Goal: Communication & Community: Answer question/provide support

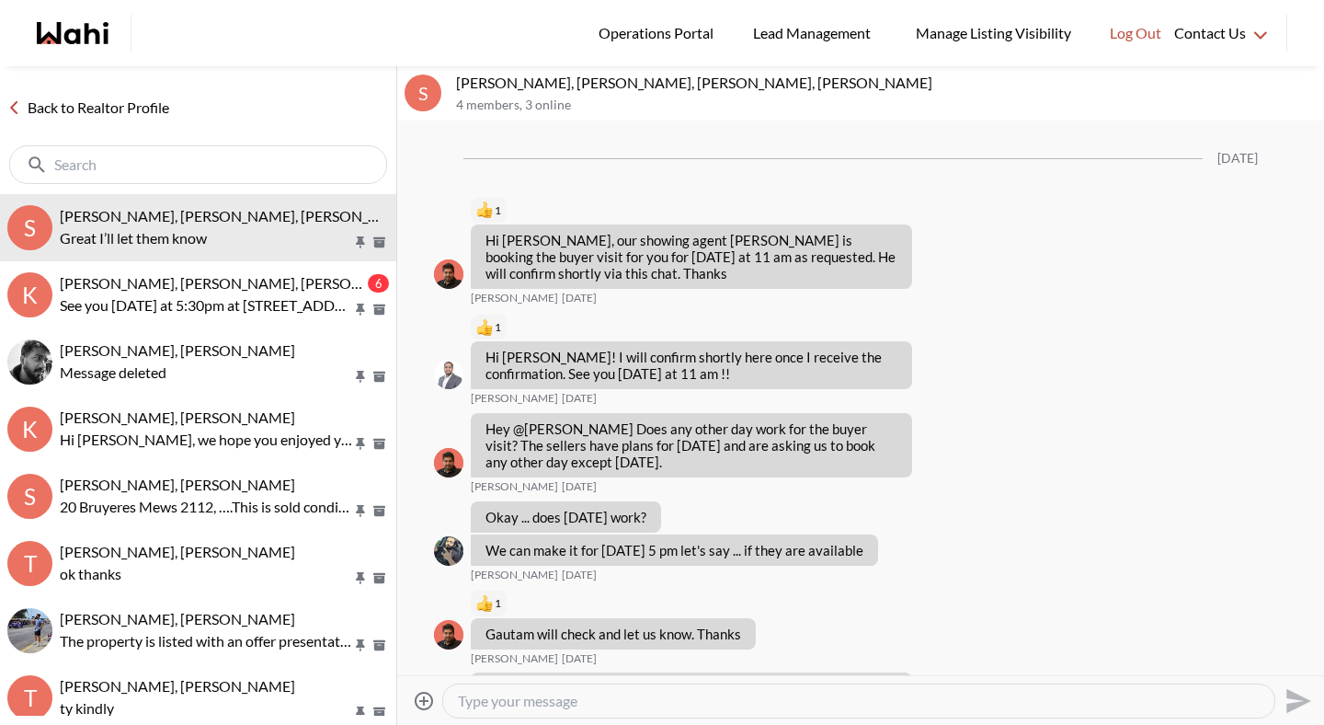
scroll to position [2676, 0]
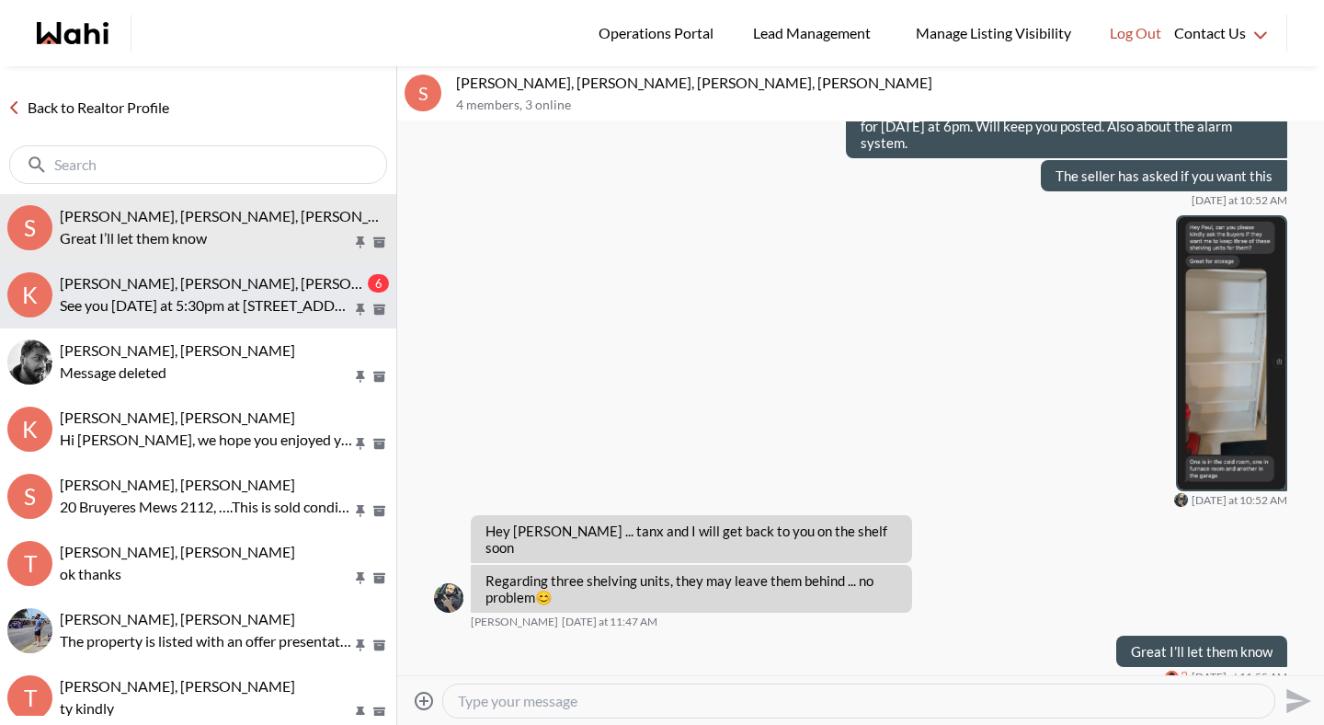
click at [220, 277] on span "[PERSON_NAME], [PERSON_NAME], [PERSON_NAME]" at bounding box center [238, 282] width 356 height 17
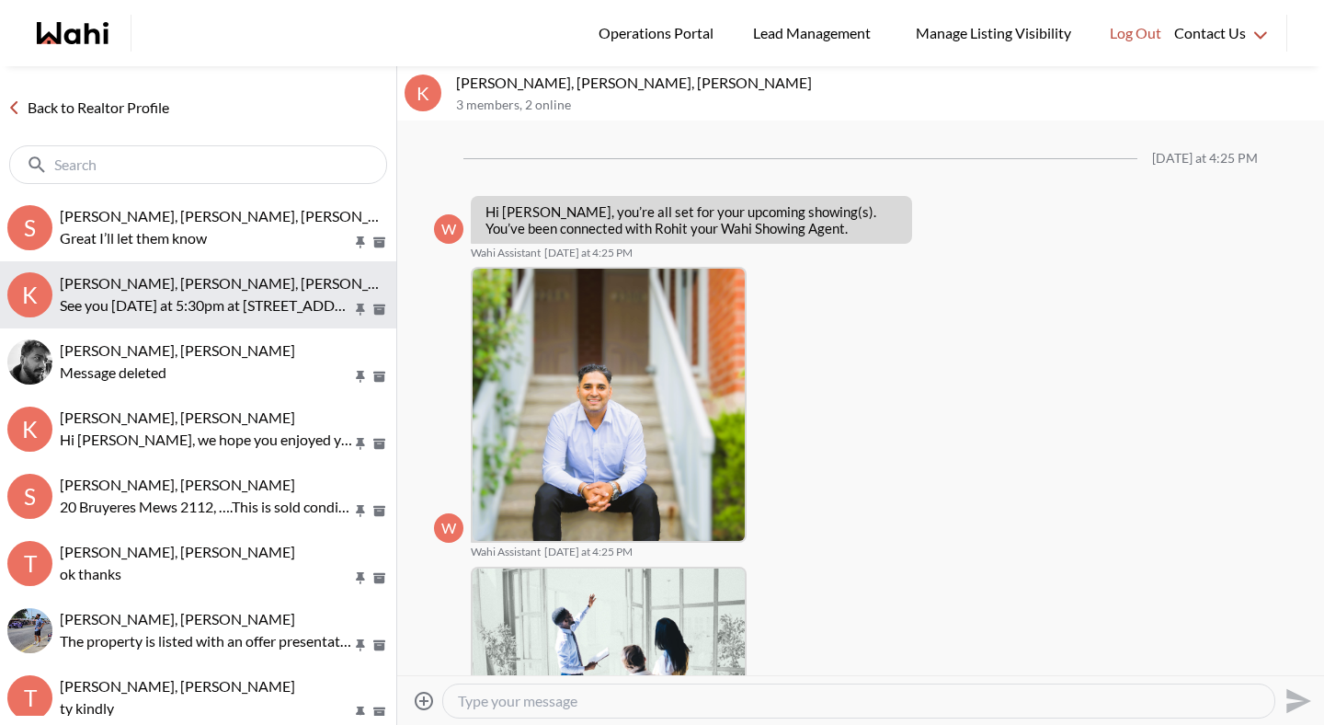
scroll to position [1623, 0]
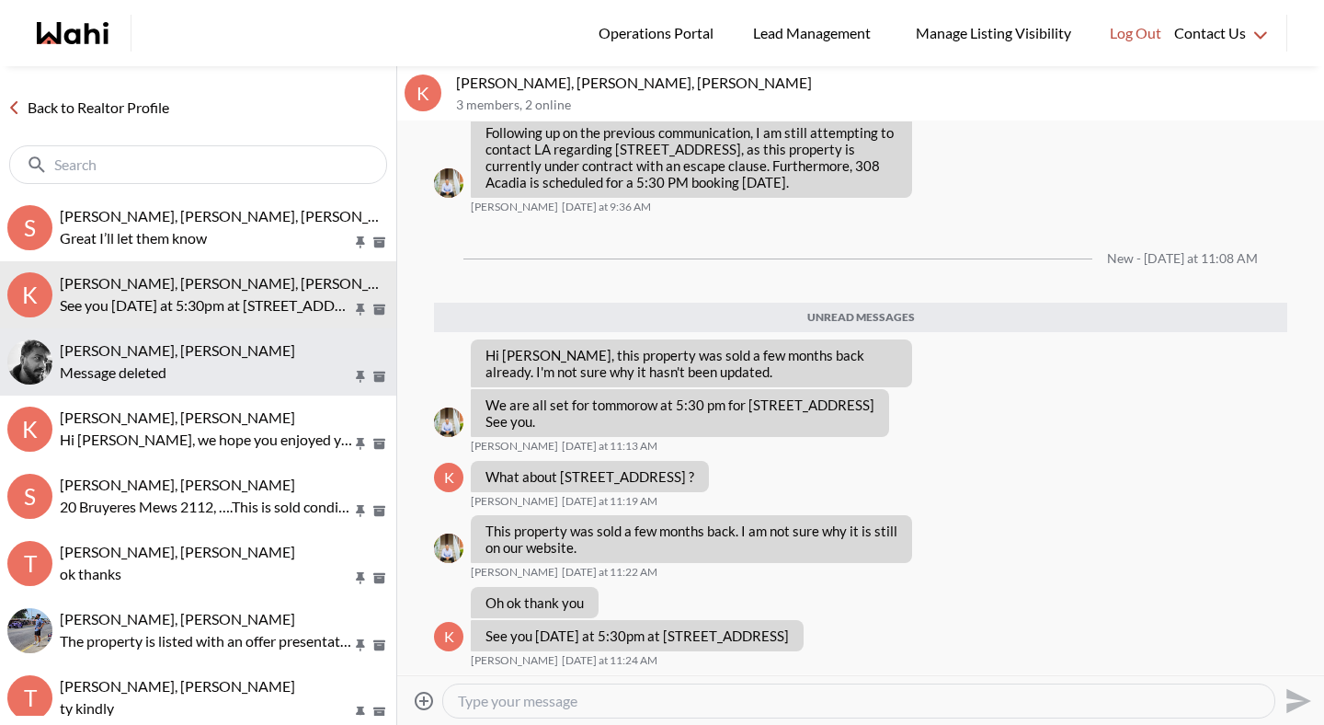
click at [220, 376] on div "Message deleted" at bounding box center [224, 372] width 329 height 22
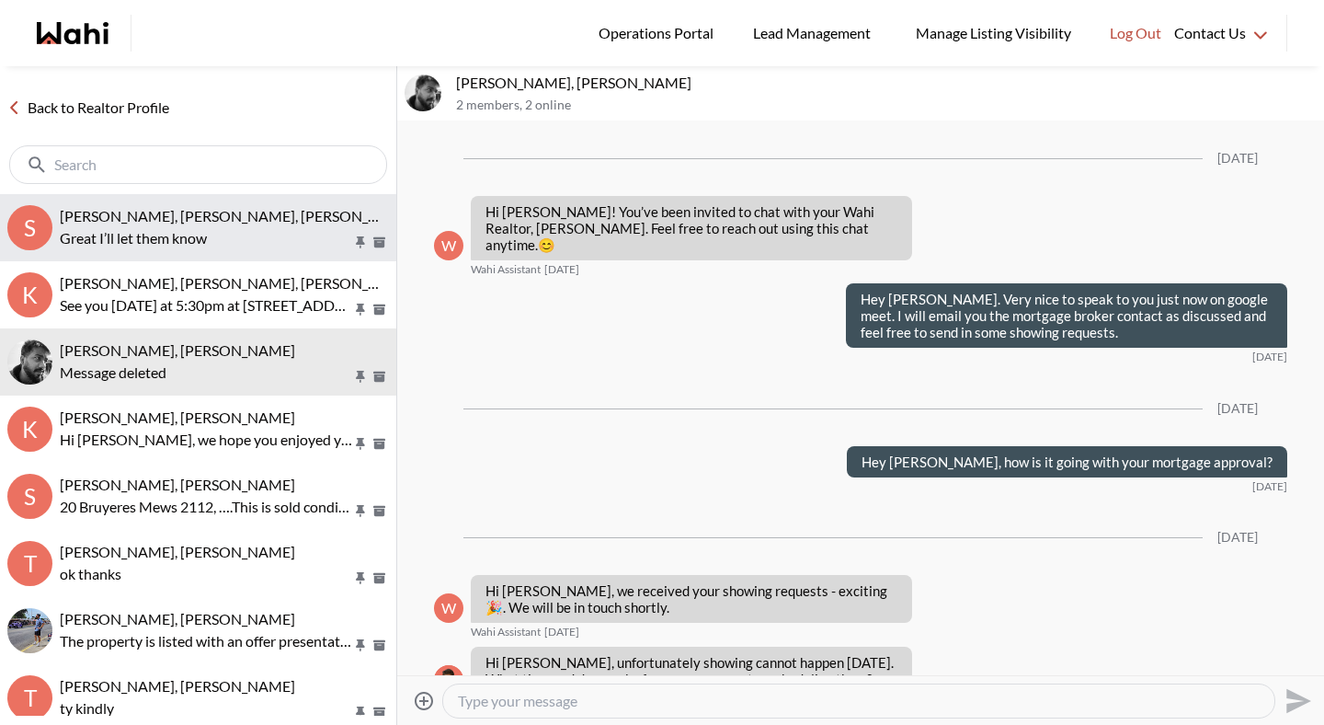
scroll to position [1390, 0]
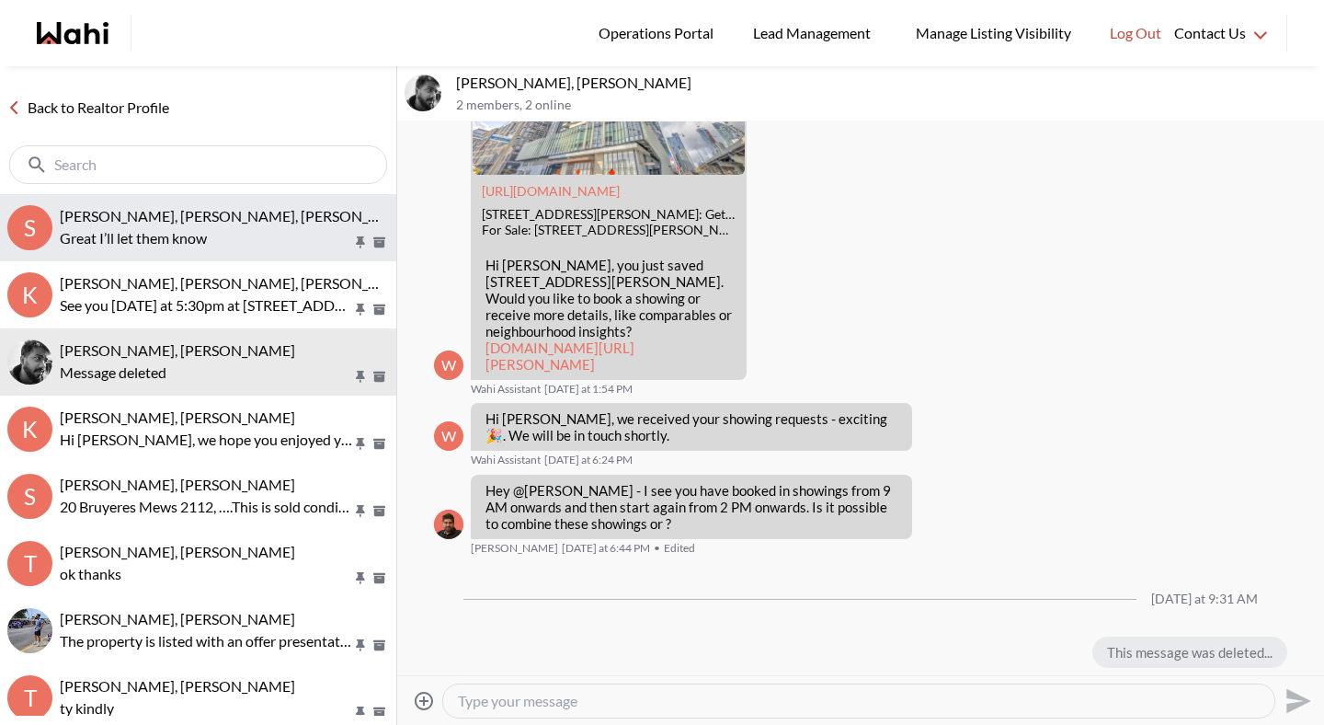
click at [221, 234] on p "Great I’ll let them know" at bounding box center [206, 238] width 292 height 22
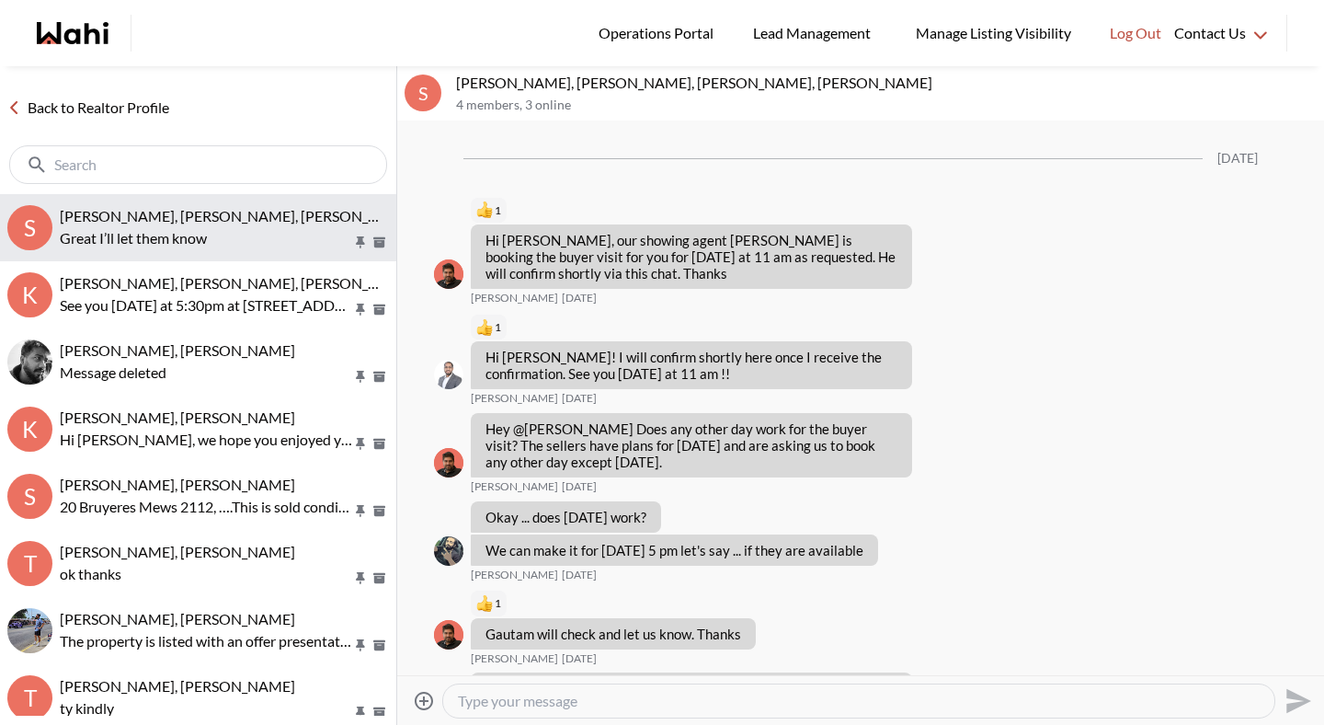
scroll to position [2676, 0]
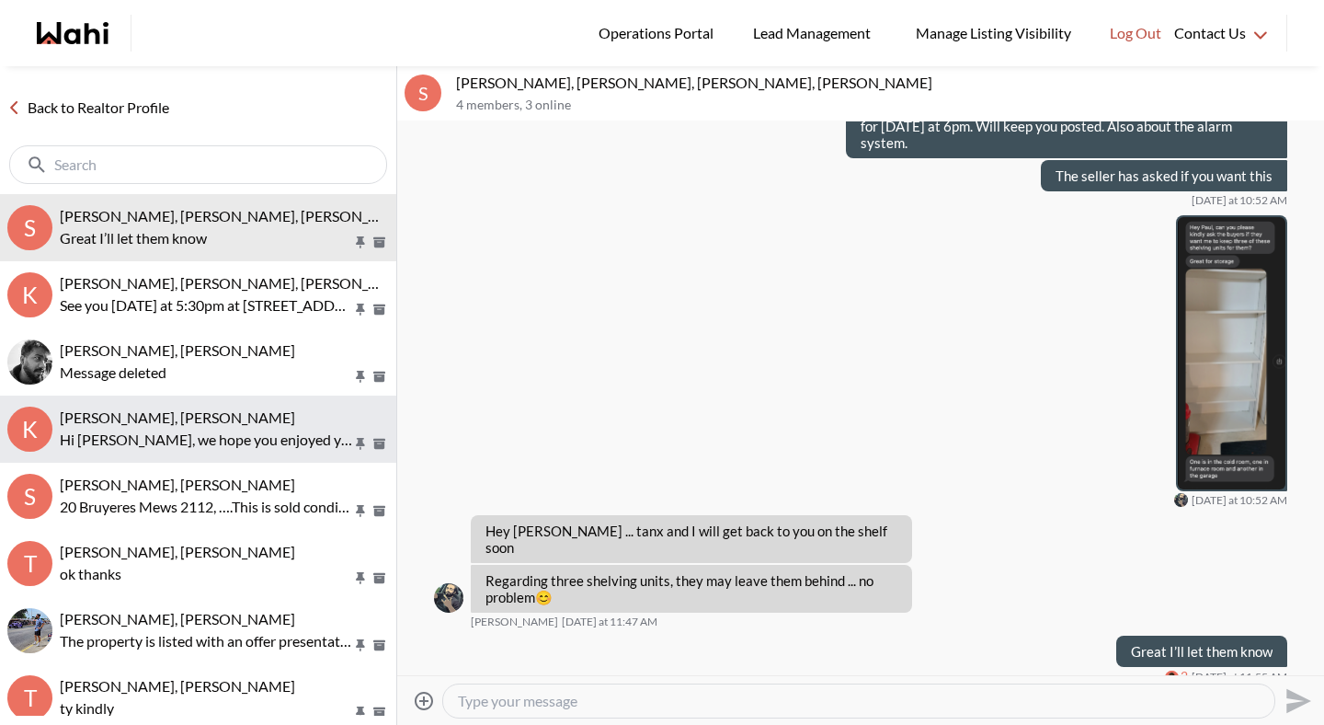
click at [220, 413] on div "[PERSON_NAME], [PERSON_NAME]" at bounding box center [224, 417] width 329 height 18
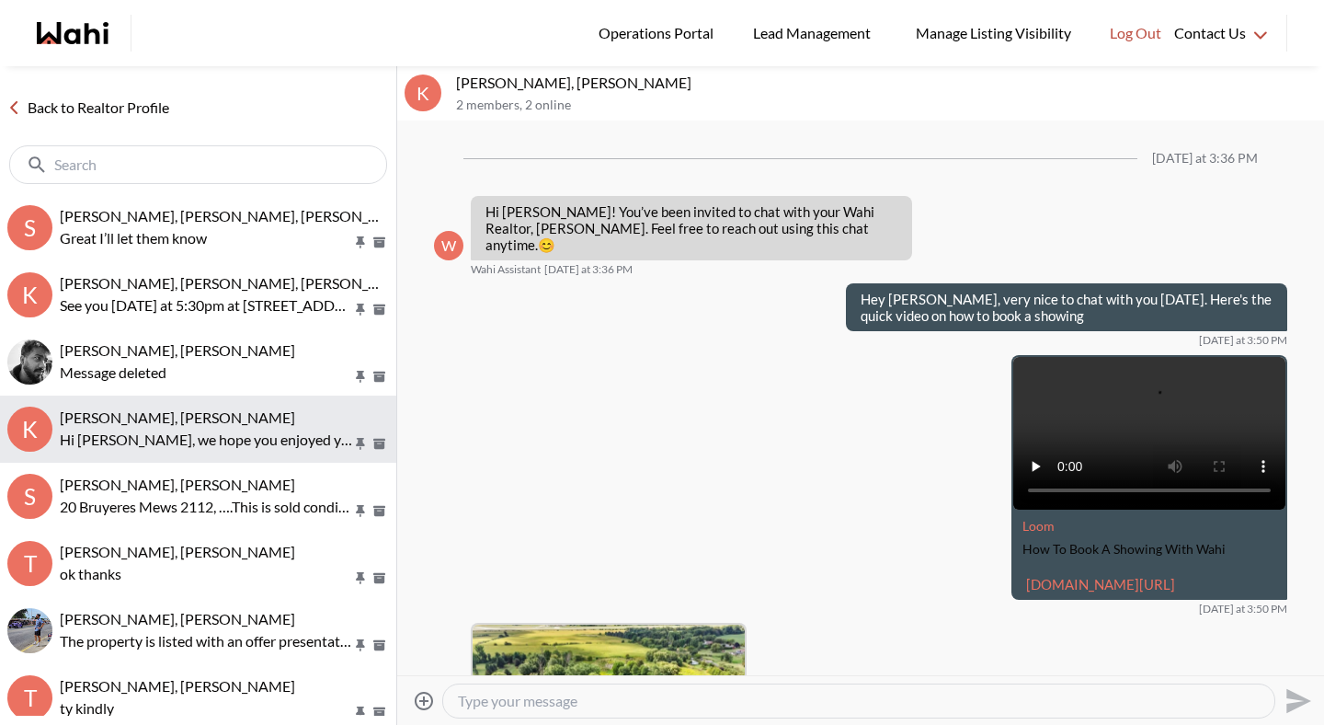
scroll to position [2269, 0]
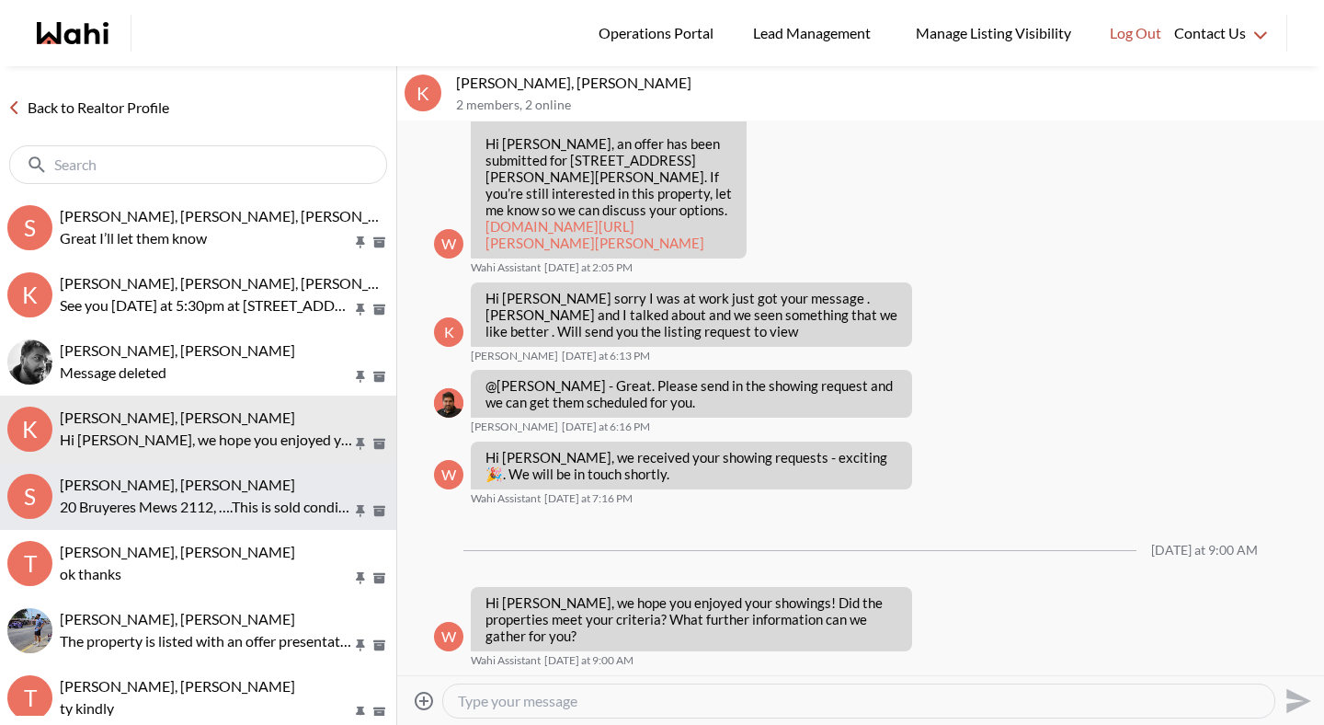
click at [216, 484] on span "[PERSON_NAME], [PERSON_NAME]" at bounding box center [177, 483] width 235 height 17
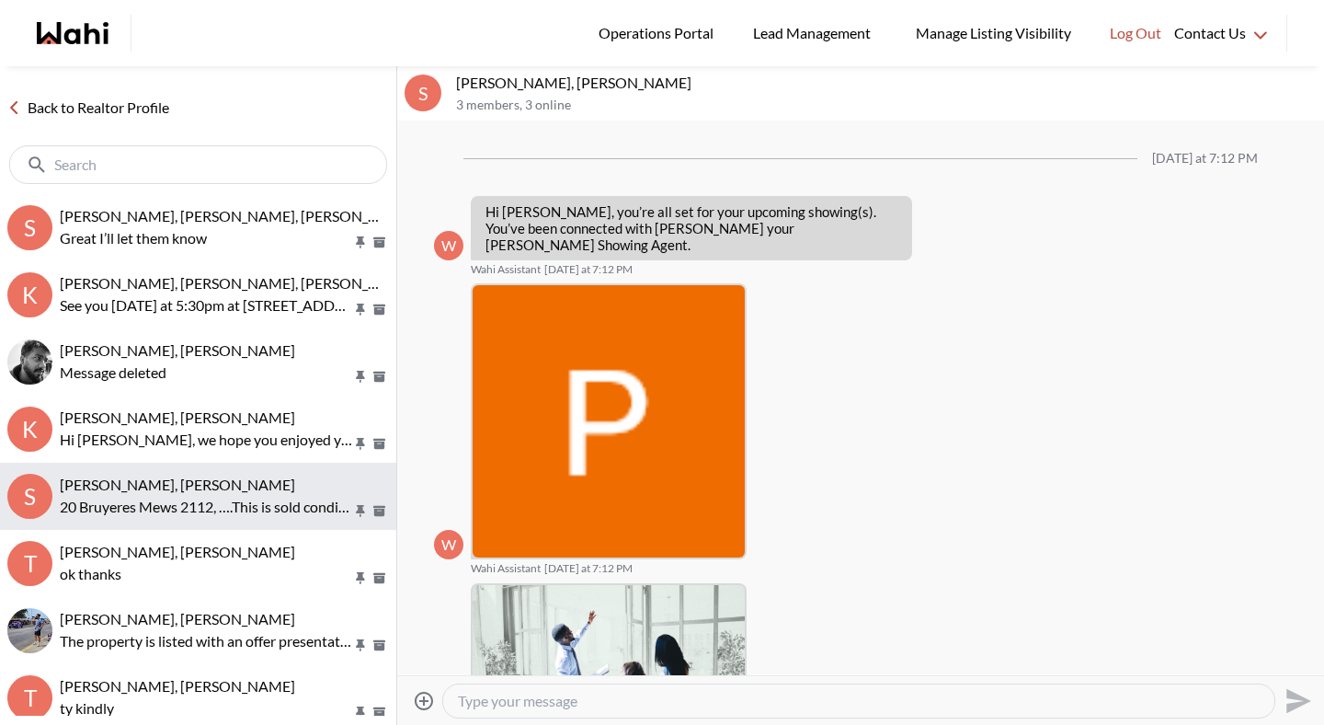
scroll to position [1222, 0]
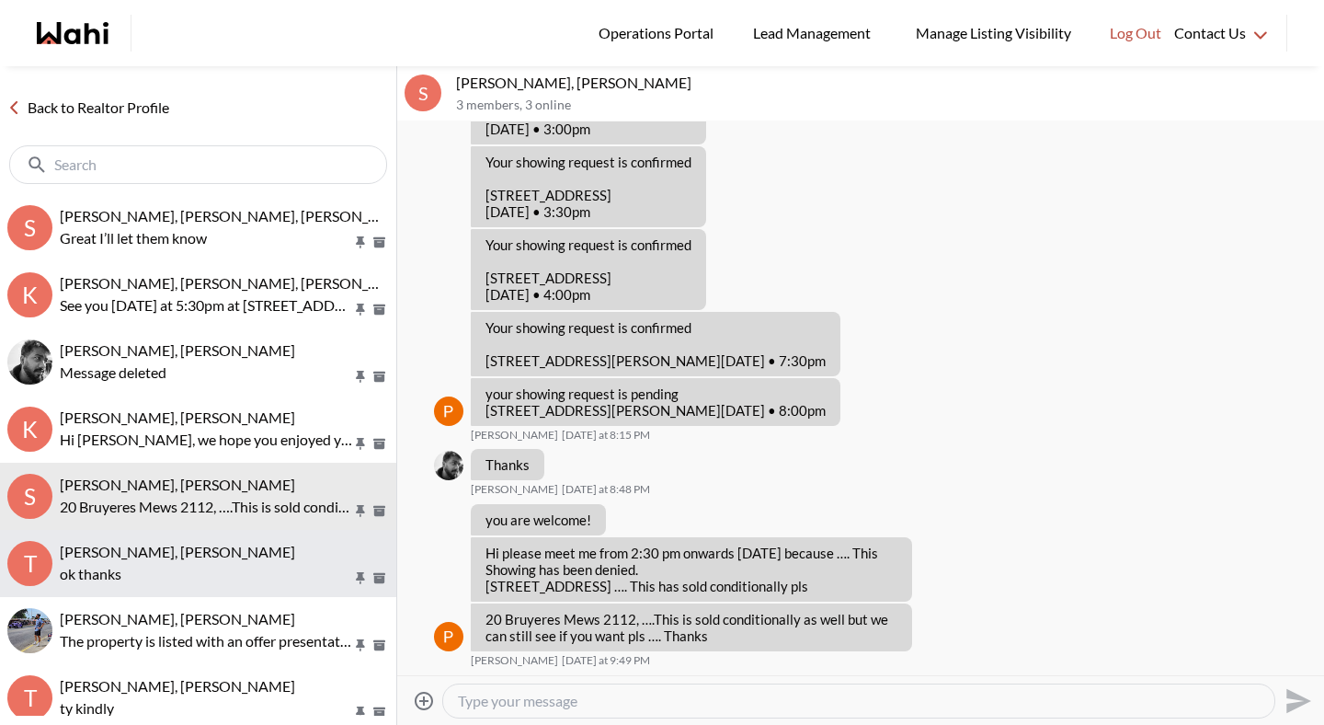
click at [211, 545] on span "[PERSON_NAME], [PERSON_NAME]" at bounding box center [177, 551] width 235 height 17
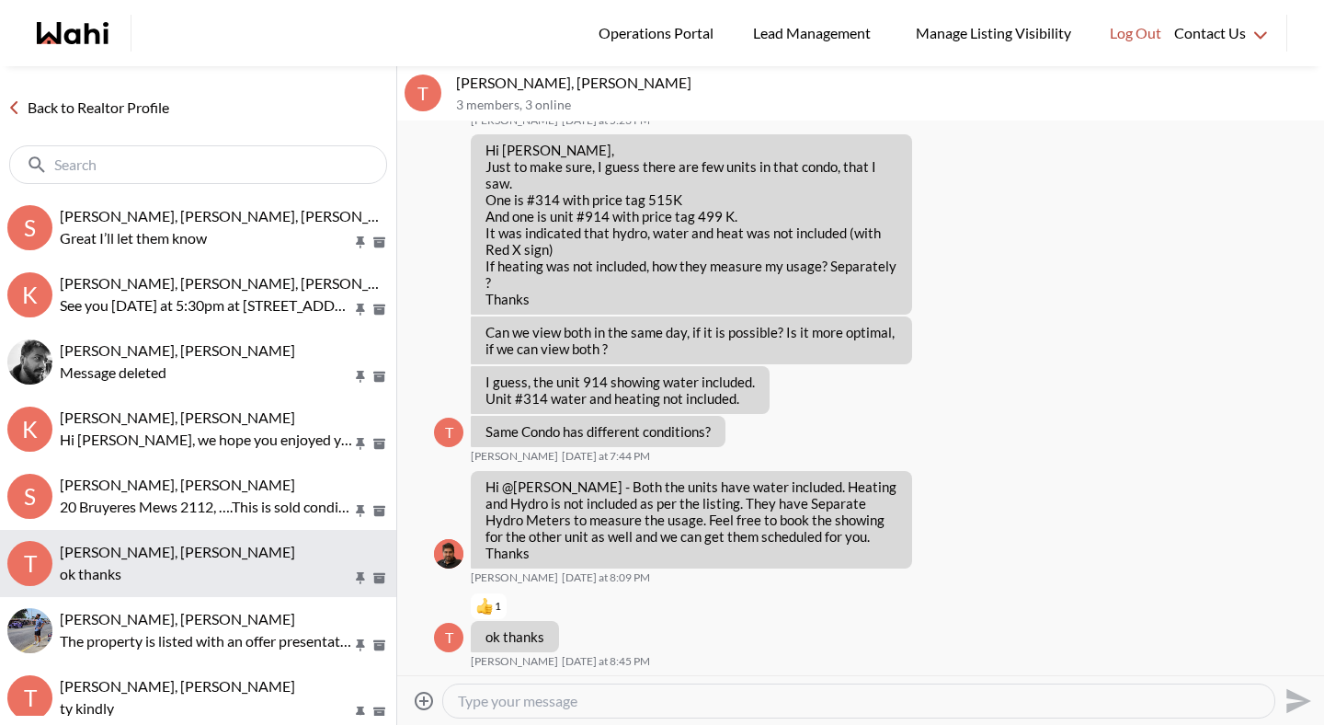
scroll to position [37, 0]
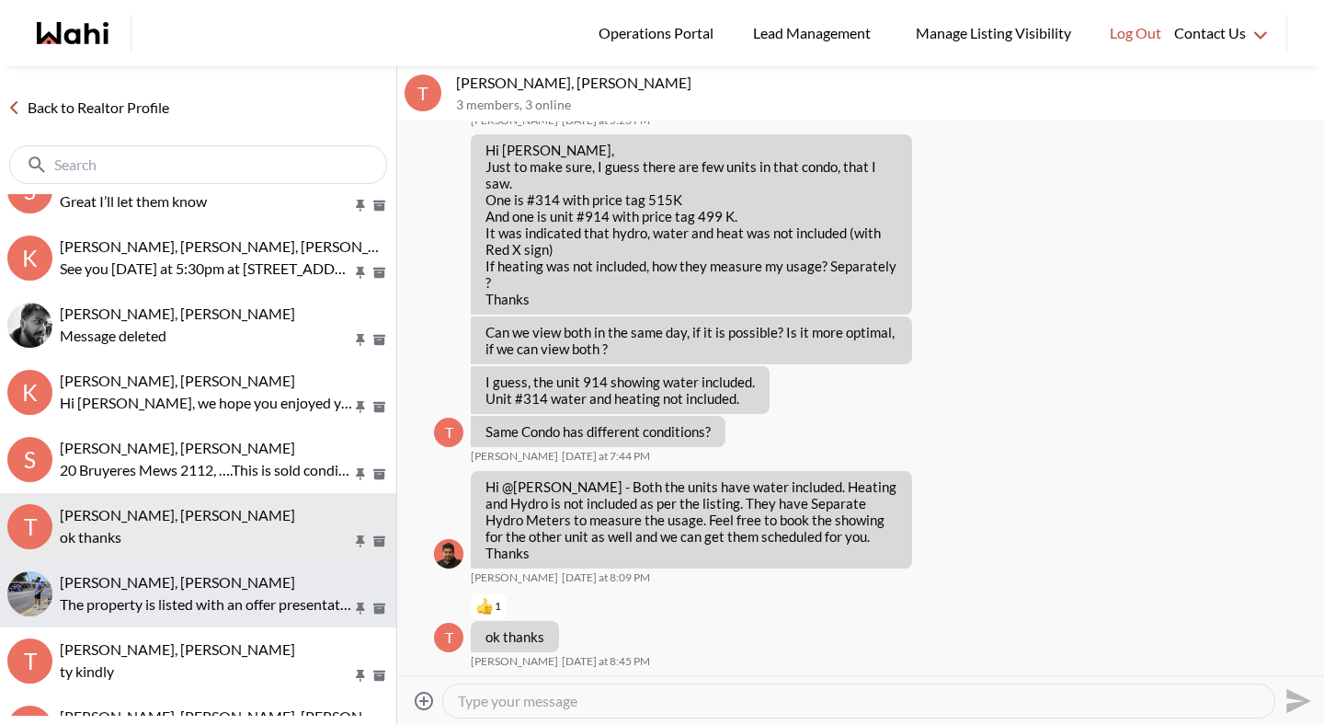
click at [207, 593] on p "The property is listed with an offer presentation date set for [DATE] 7:00 PM. …" at bounding box center [206, 604] width 292 height 22
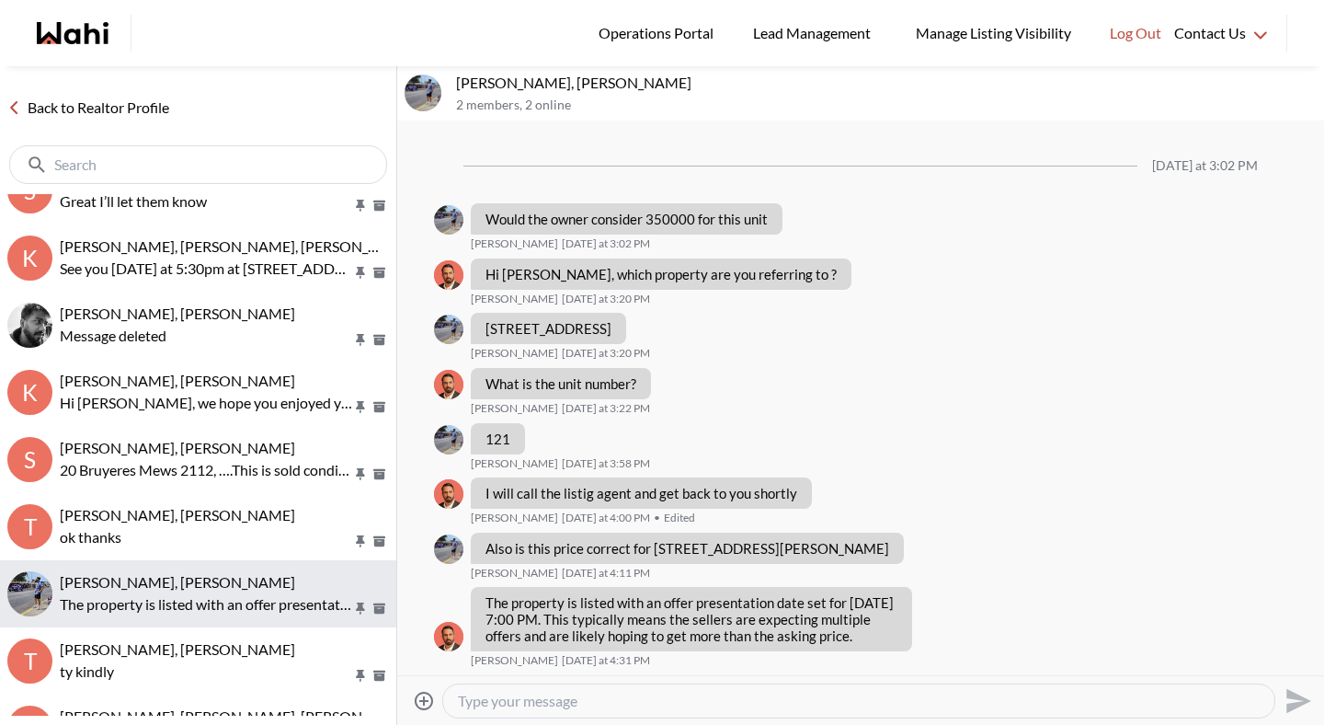
scroll to position [78, 0]
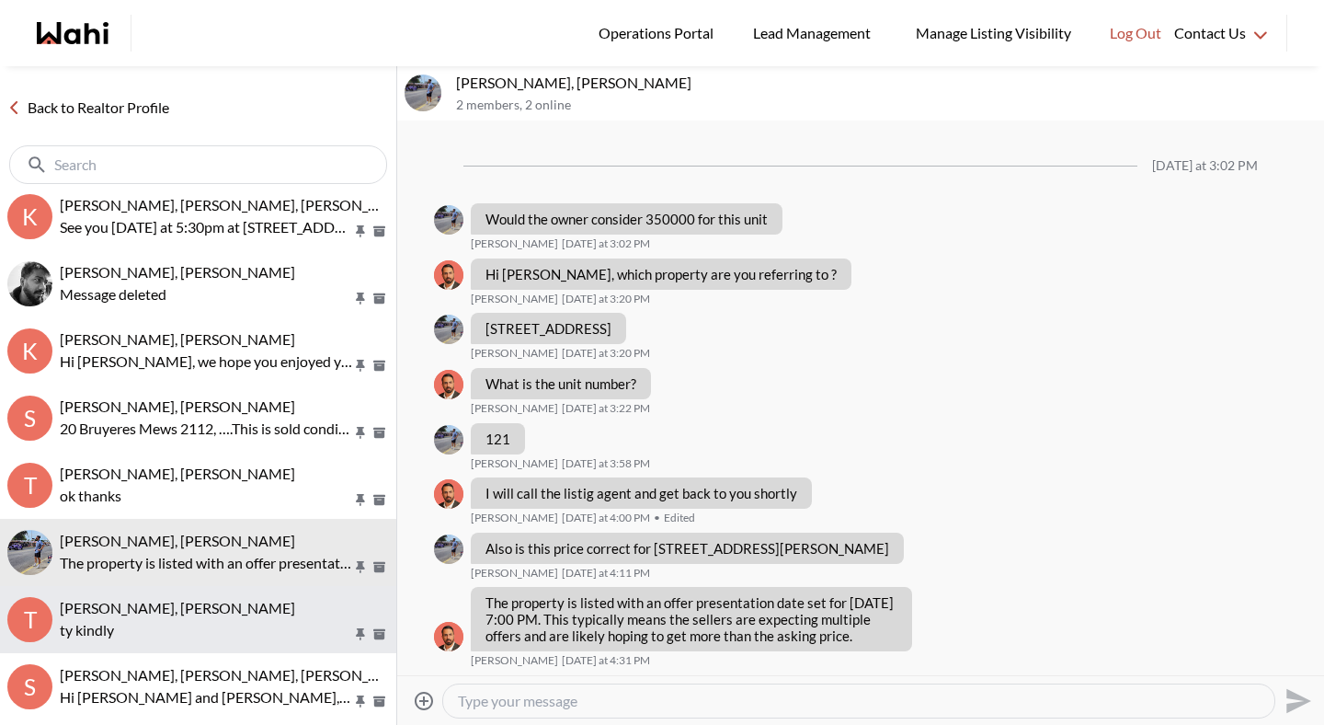
click at [205, 616] on div "[PERSON_NAME], [PERSON_NAME] ty kindly" at bounding box center [224, 620] width 329 height 42
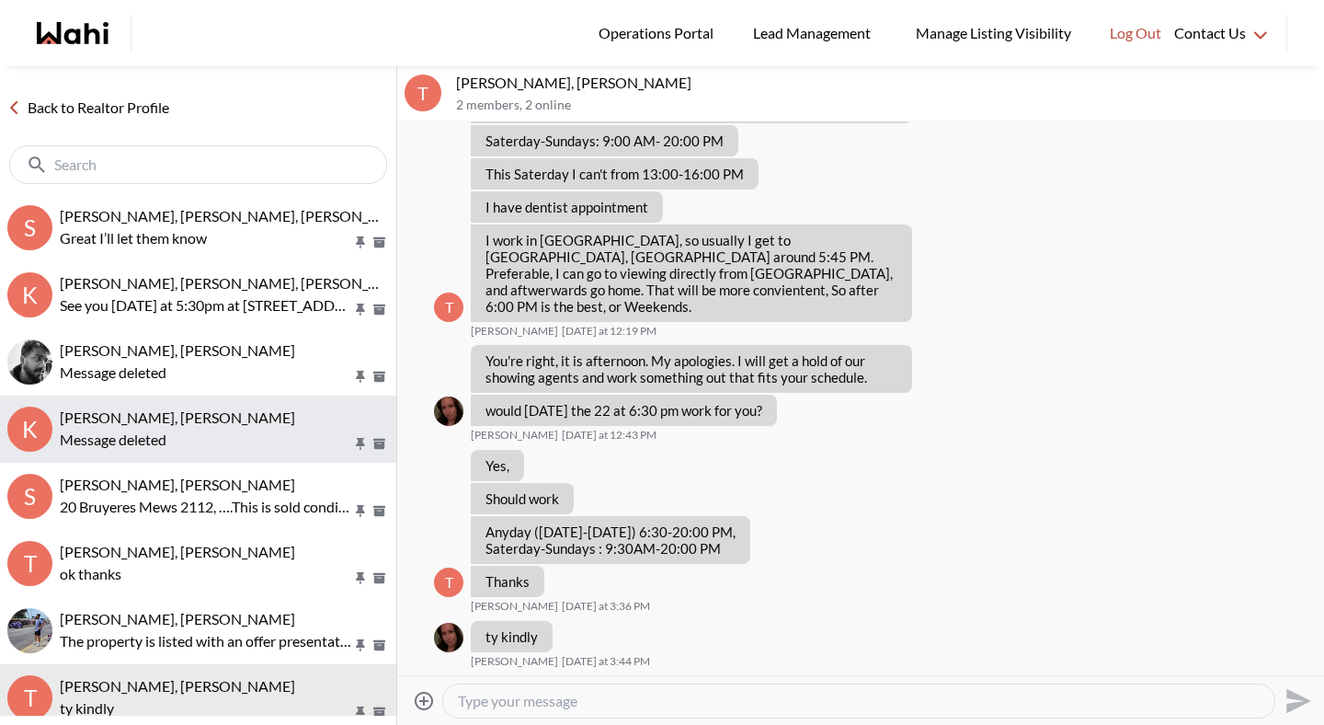
click at [148, 432] on div "Message deleted" at bounding box center [224, 440] width 329 height 22
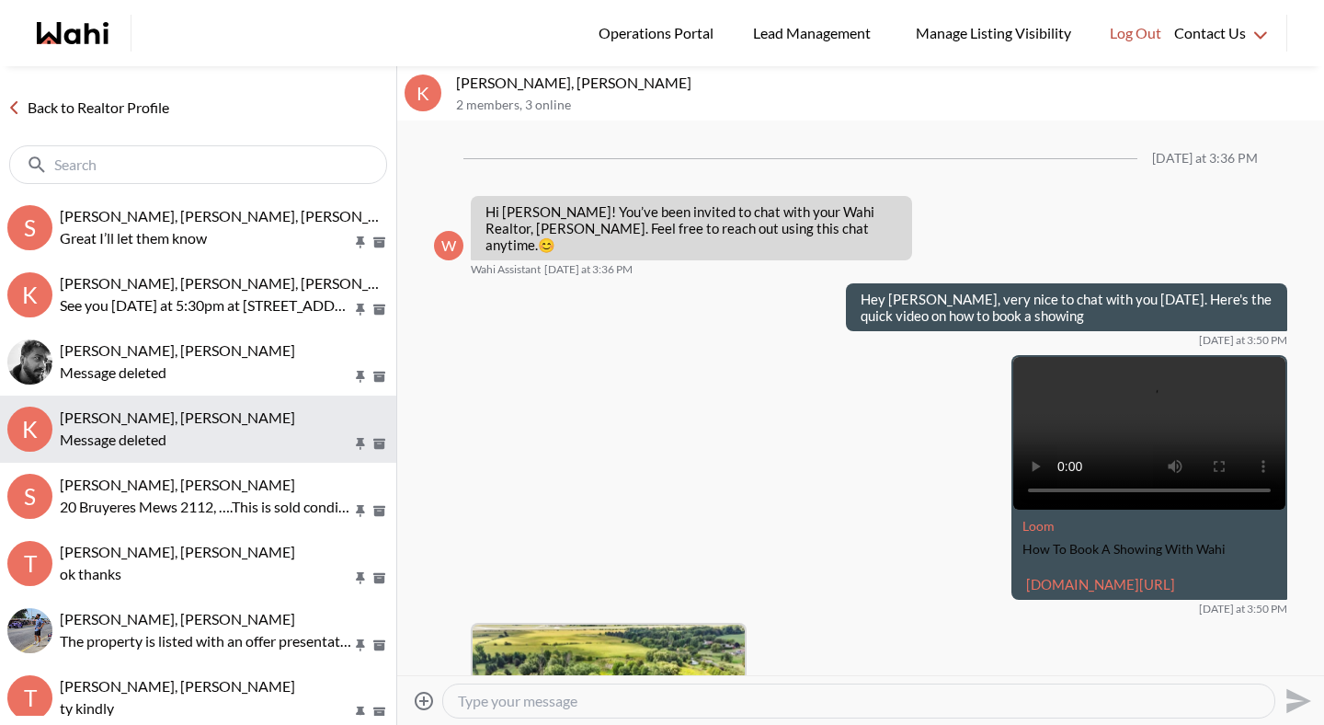
scroll to position [2236, 0]
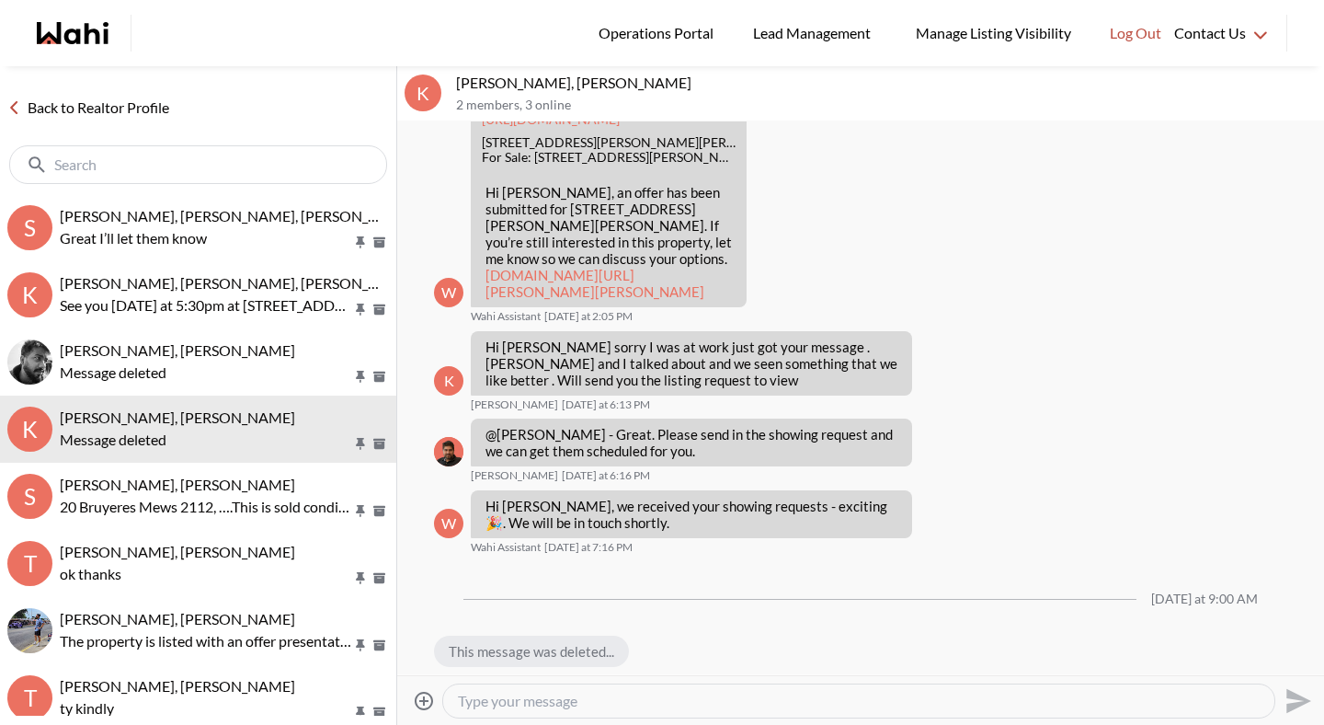
click at [488, 695] on textarea "Type your message" at bounding box center [859, 701] width 802 height 18
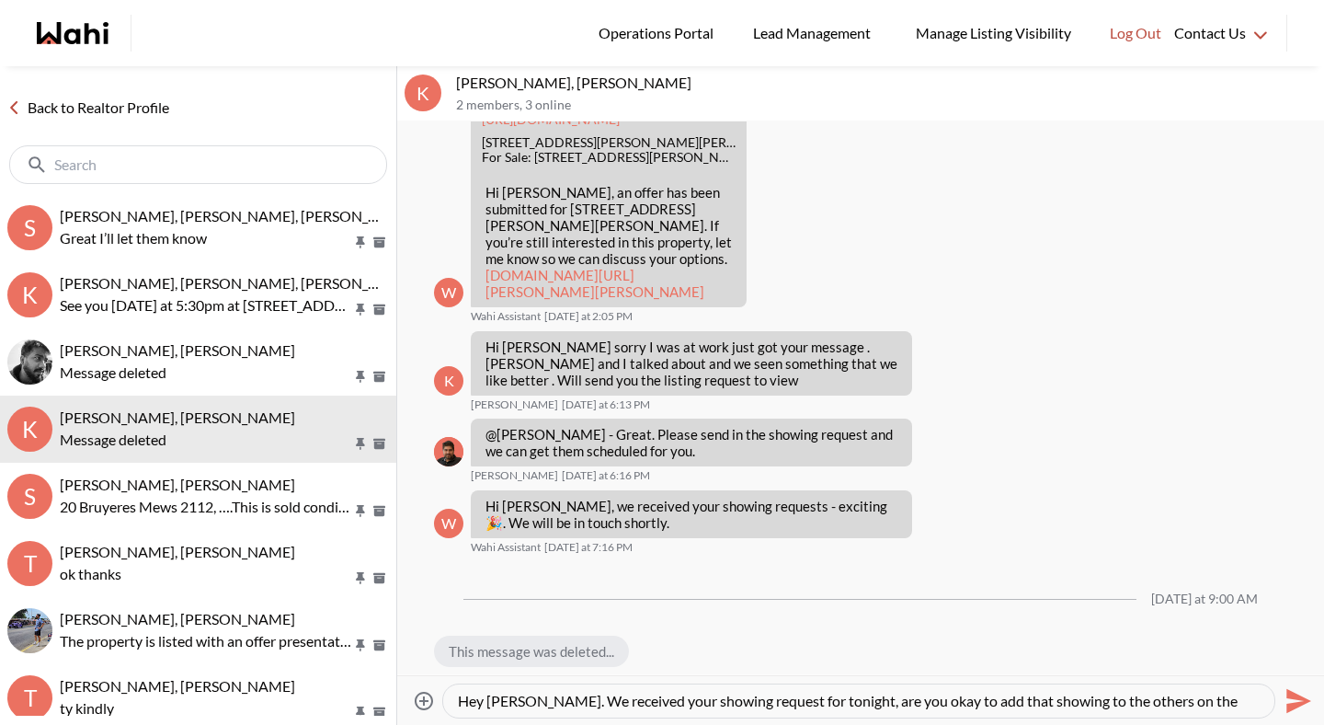
scroll to position [17, 0]
type textarea "Hey [PERSON_NAME]. We received your showing request for tonight, are you okay t…"
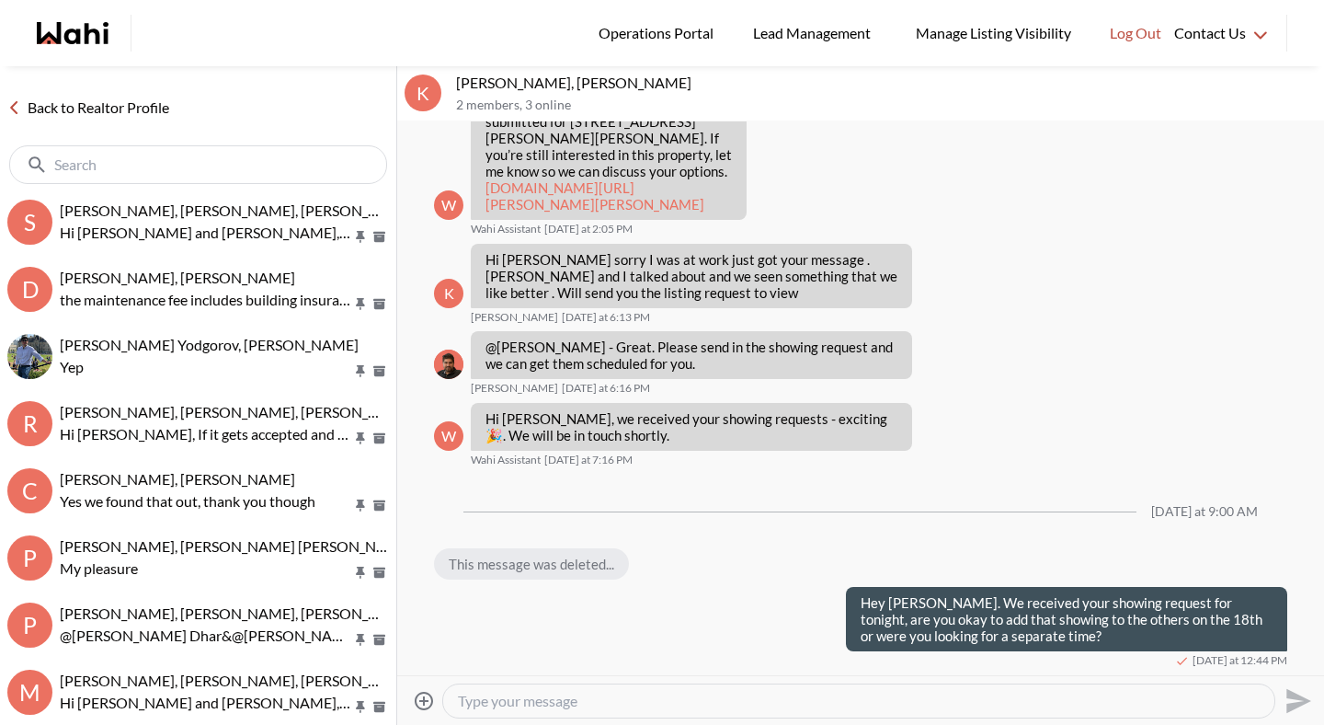
scroll to position [557, 0]
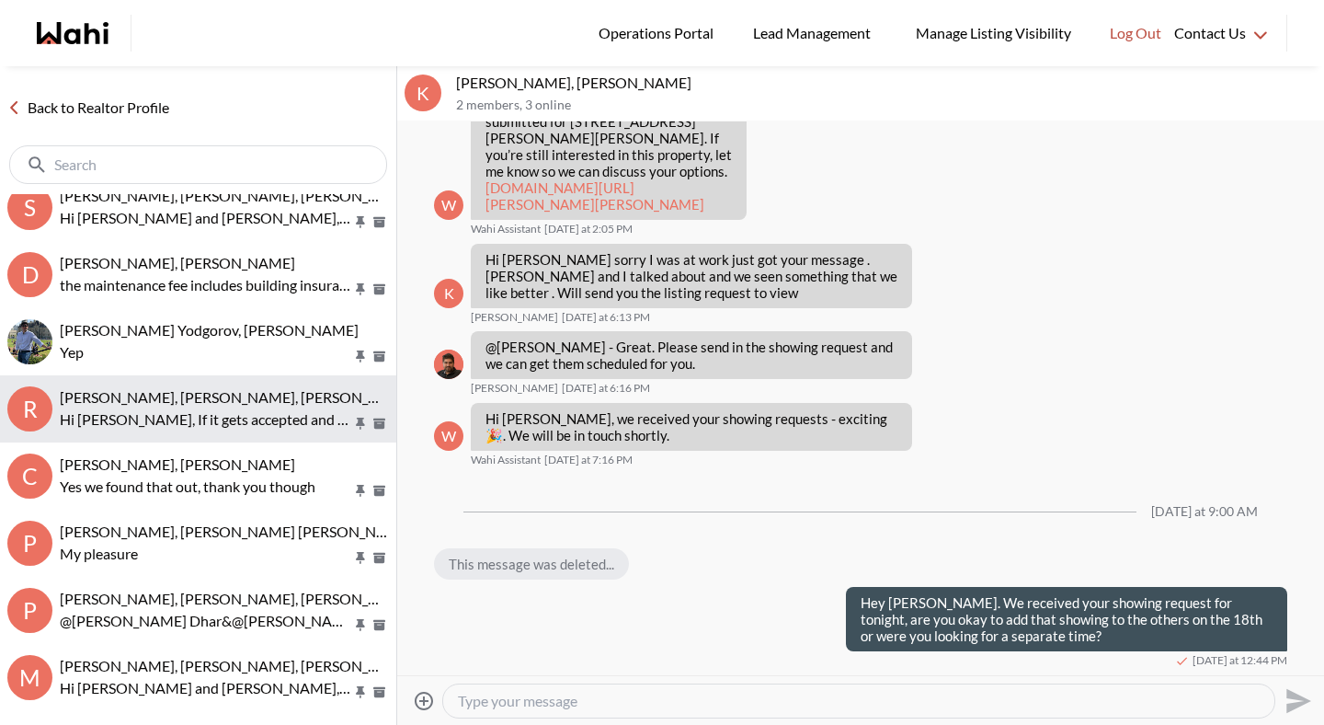
click at [234, 394] on span "[PERSON_NAME], [PERSON_NAME], [PERSON_NAME]" at bounding box center [238, 396] width 356 height 17
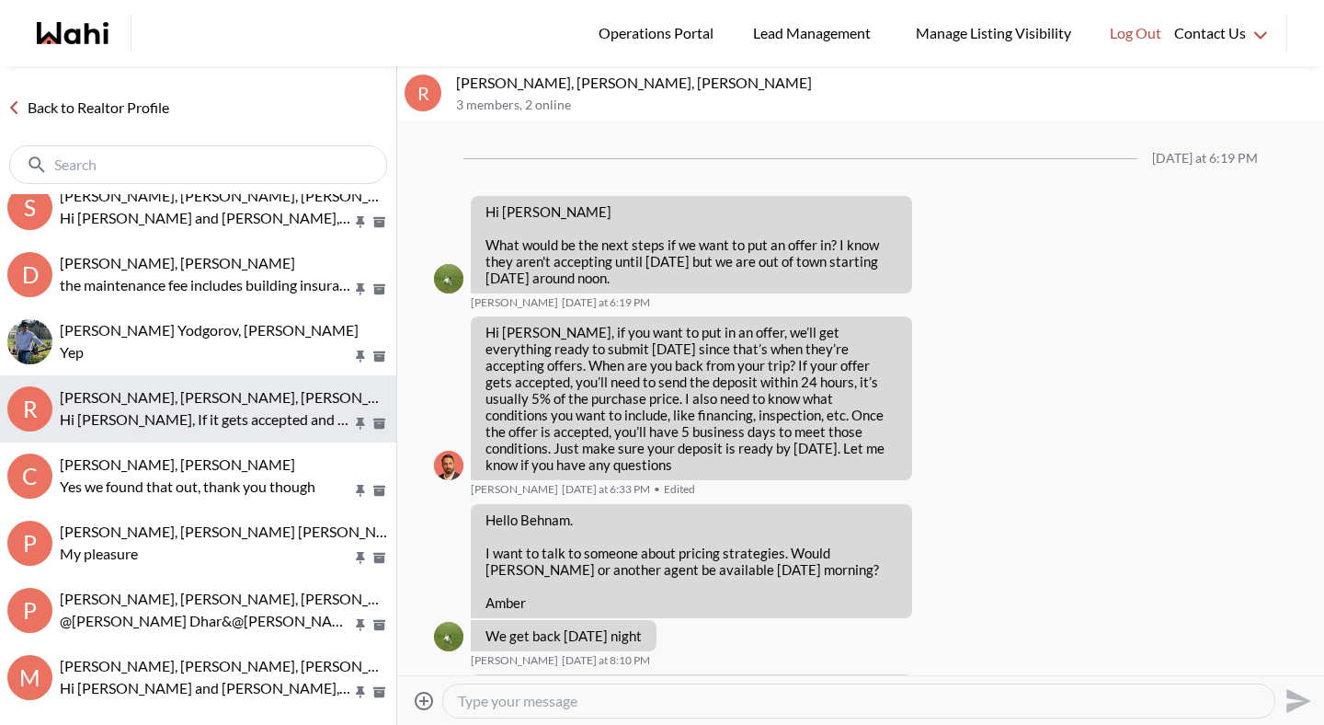
scroll to position [2677, 0]
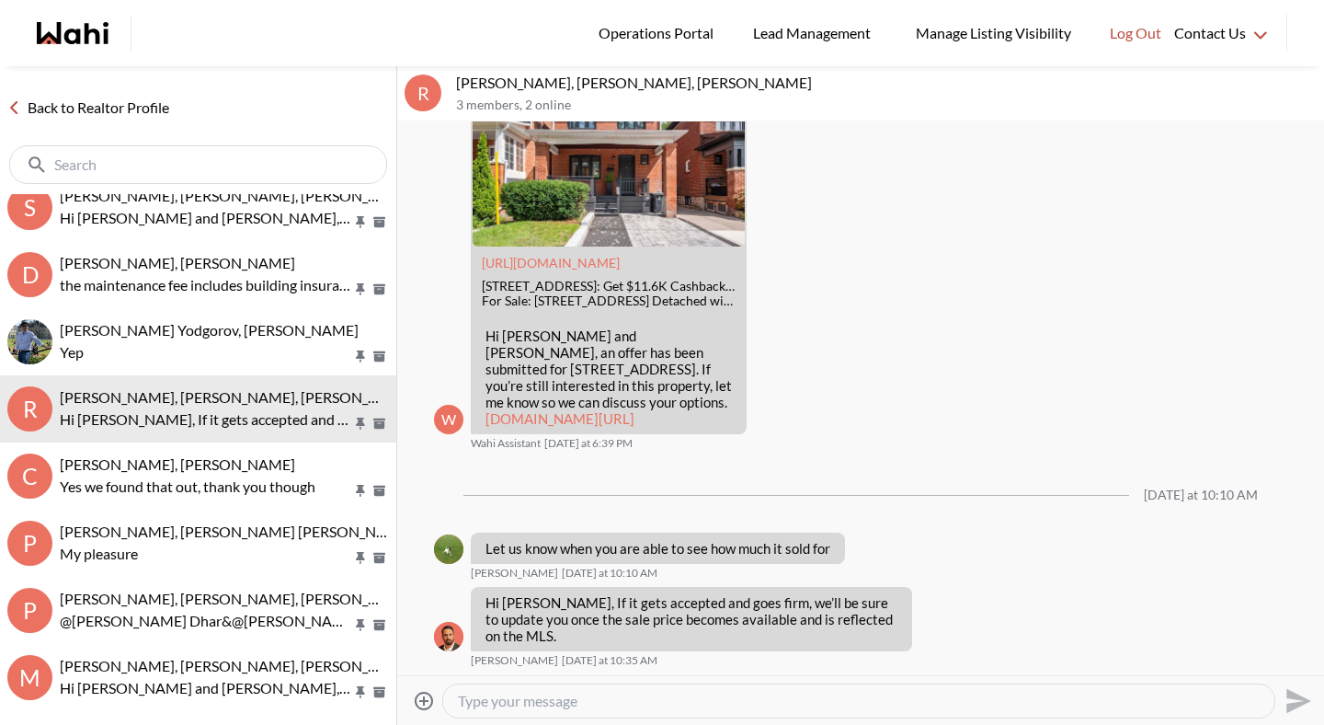
click at [519, 696] on textarea "Type your message" at bounding box center [859, 701] width 802 height 18
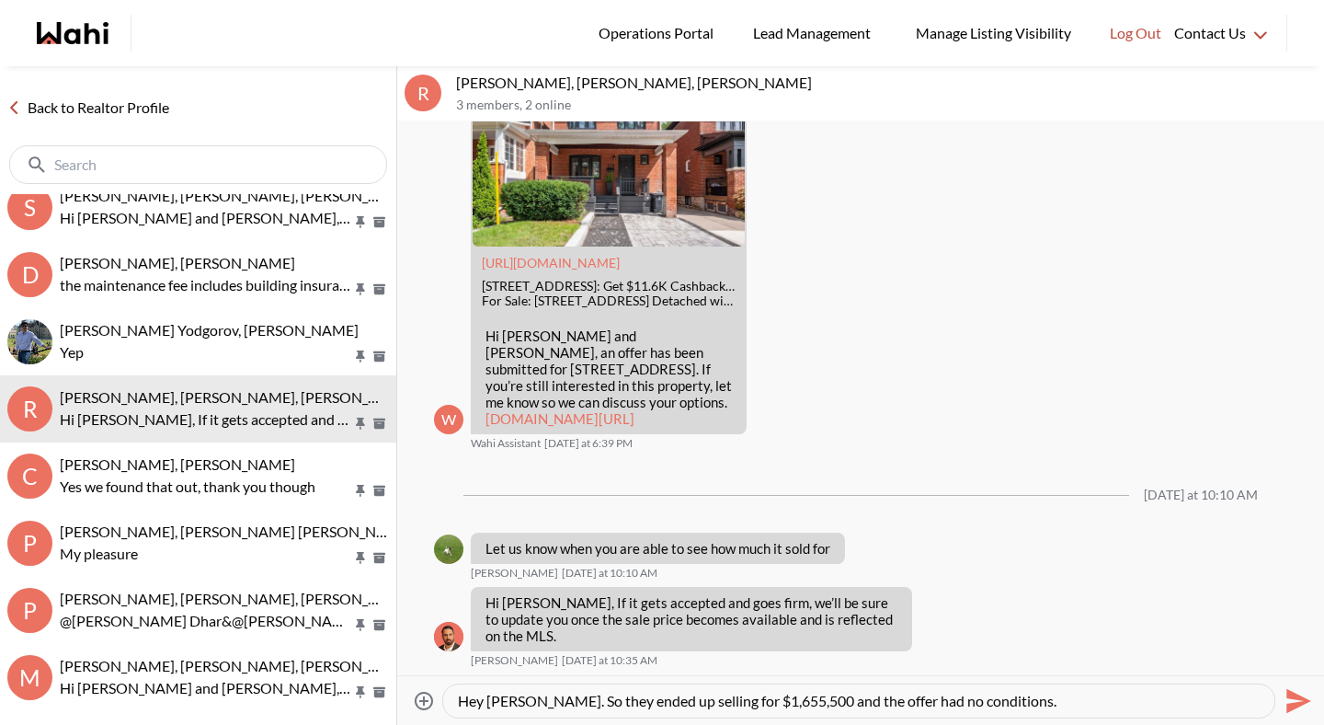
click at [531, 700] on textarea "Hey [PERSON_NAME]. So they ended up selling for $1,655,500 and the offer had no…" at bounding box center [859, 701] width 802 height 18
type textarea "Hey [PERSON_NAME] and [PERSON_NAME]. So they ended up selling for $1,655,500 an…"
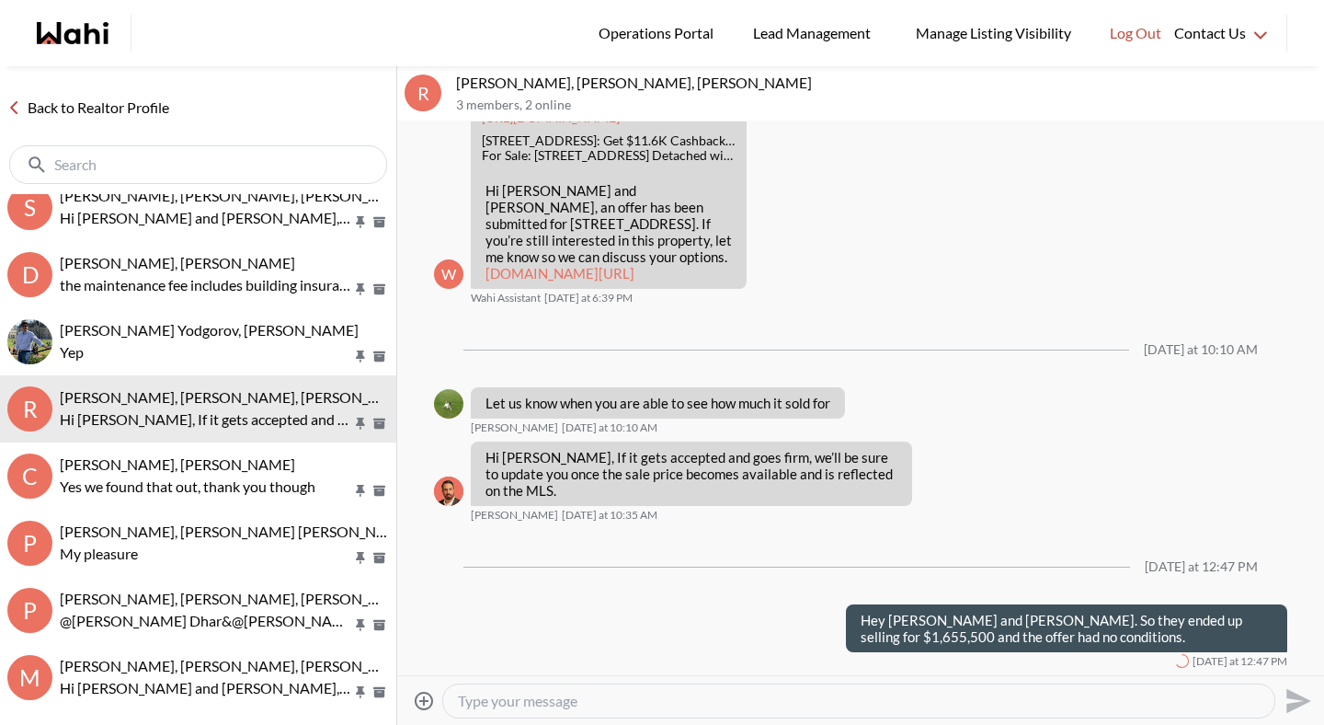
scroll to position [0, 0]
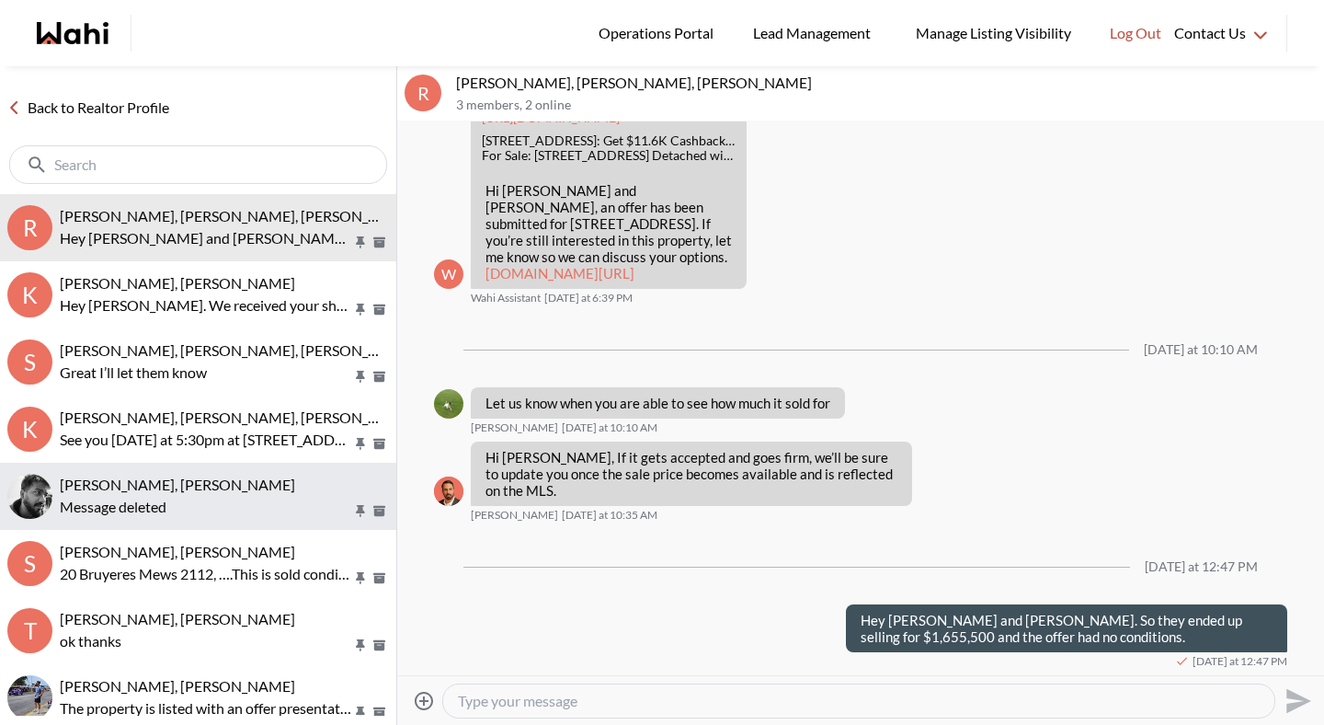
click at [198, 474] on button "[PERSON_NAME], [PERSON_NAME] Message deleted" at bounding box center [198, 496] width 396 height 67
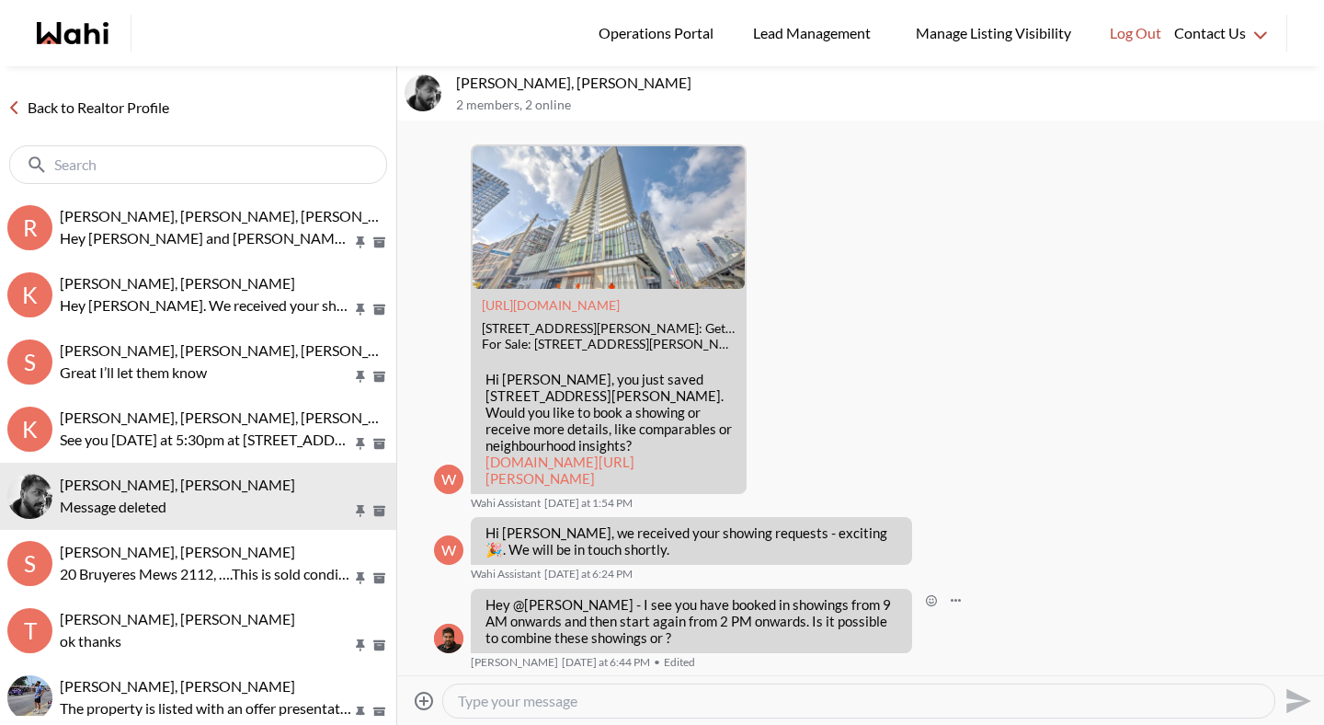
scroll to position [1390, 0]
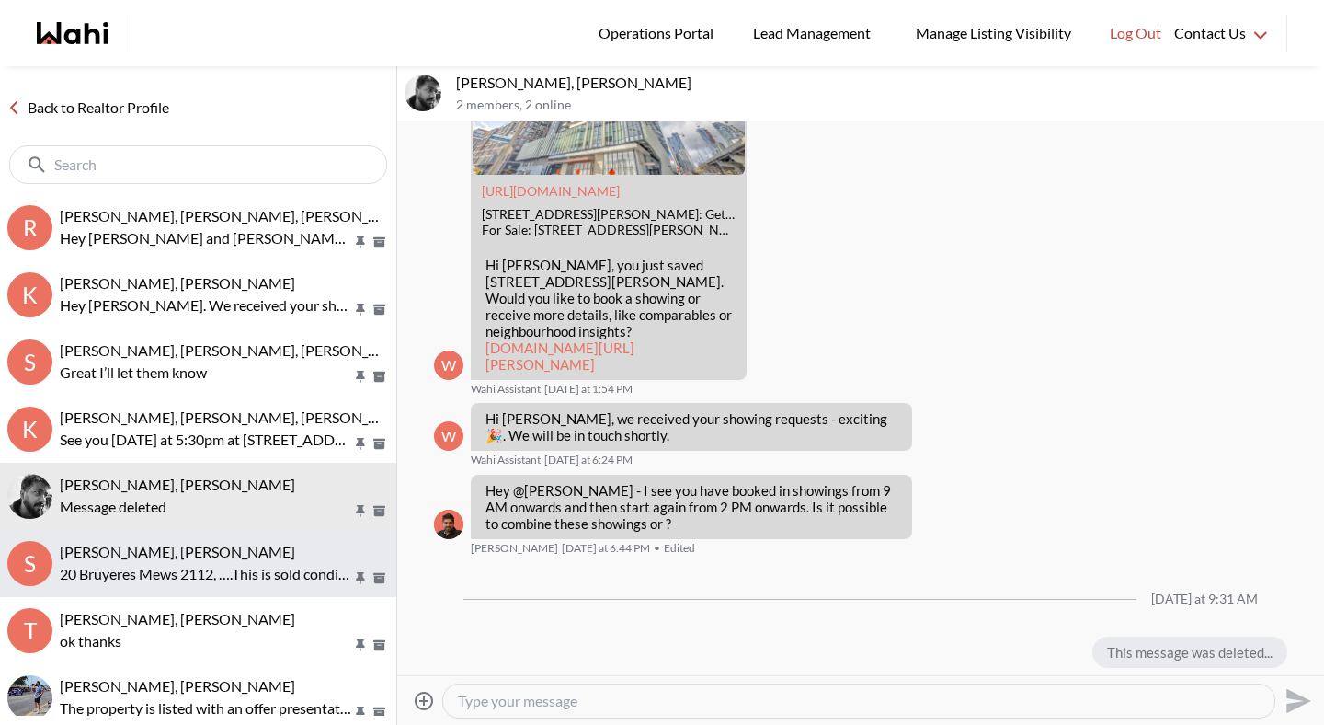
click at [192, 551] on span "[PERSON_NAME], [PERSON_NAME]" at bounding box center [177, 551] width 235 height 17
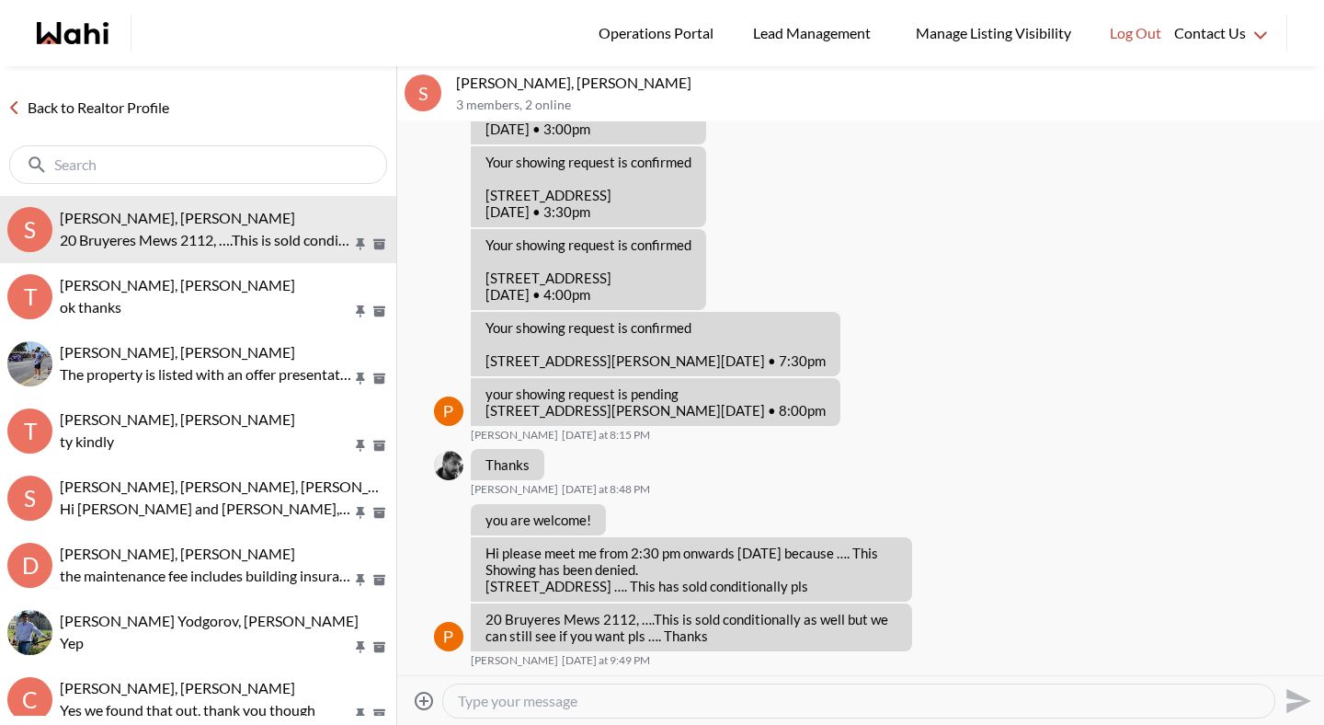
scroll to position [368, 0]
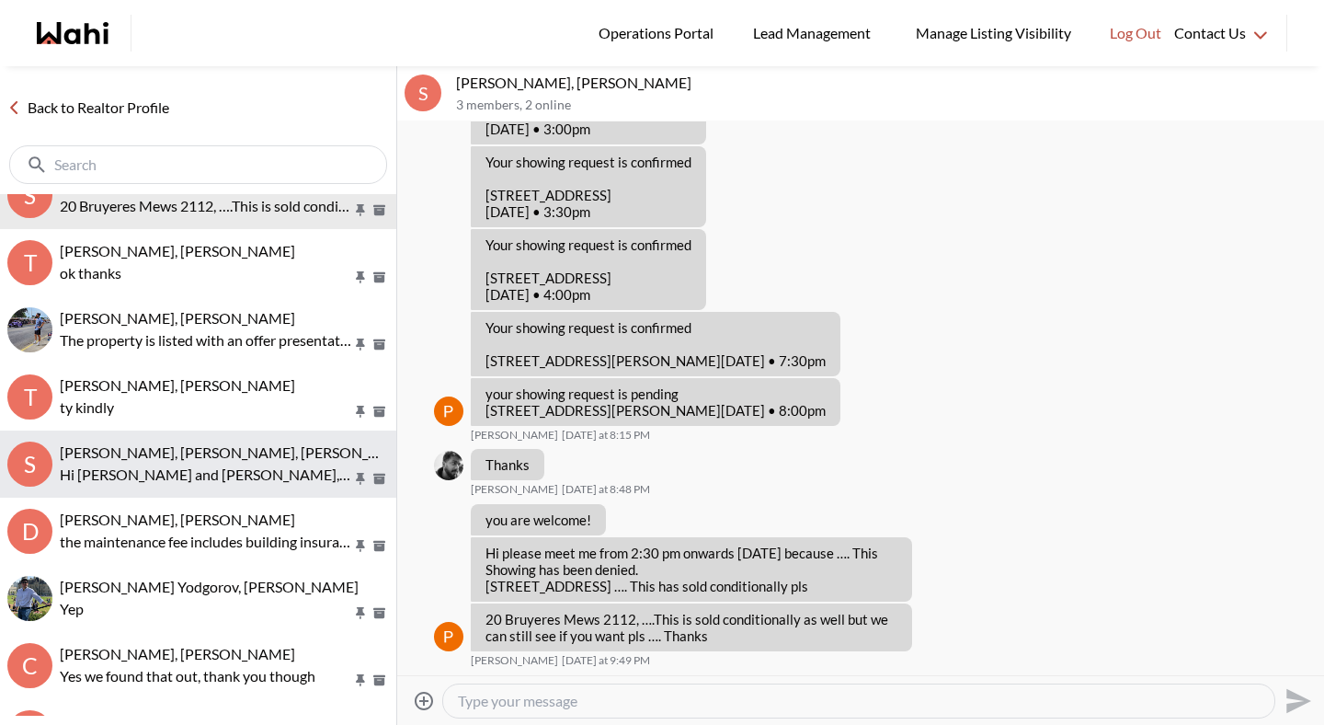
click at [270, 452] on span "[PERSON_NAME], [PERSON_NAME], [PERSON_NAME]" at bounding box center [238, 451] width 356 height 17
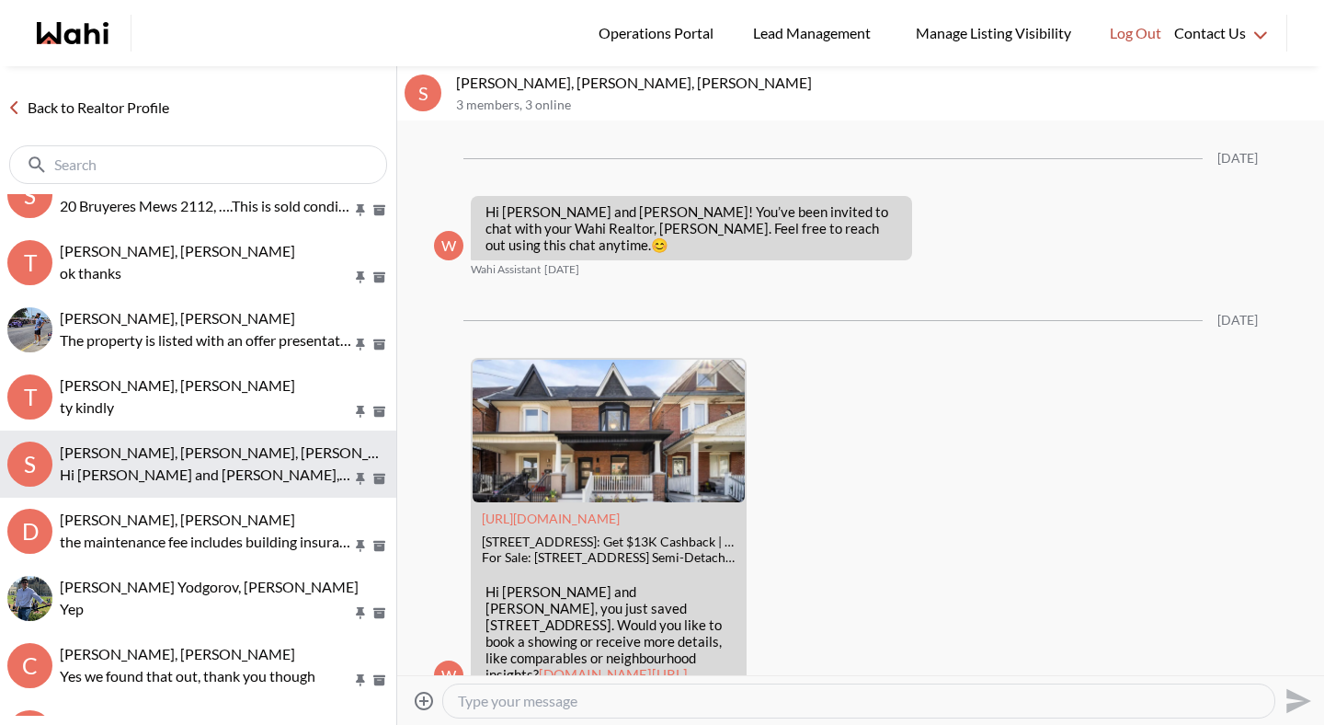
scroll to position [2462, 0]
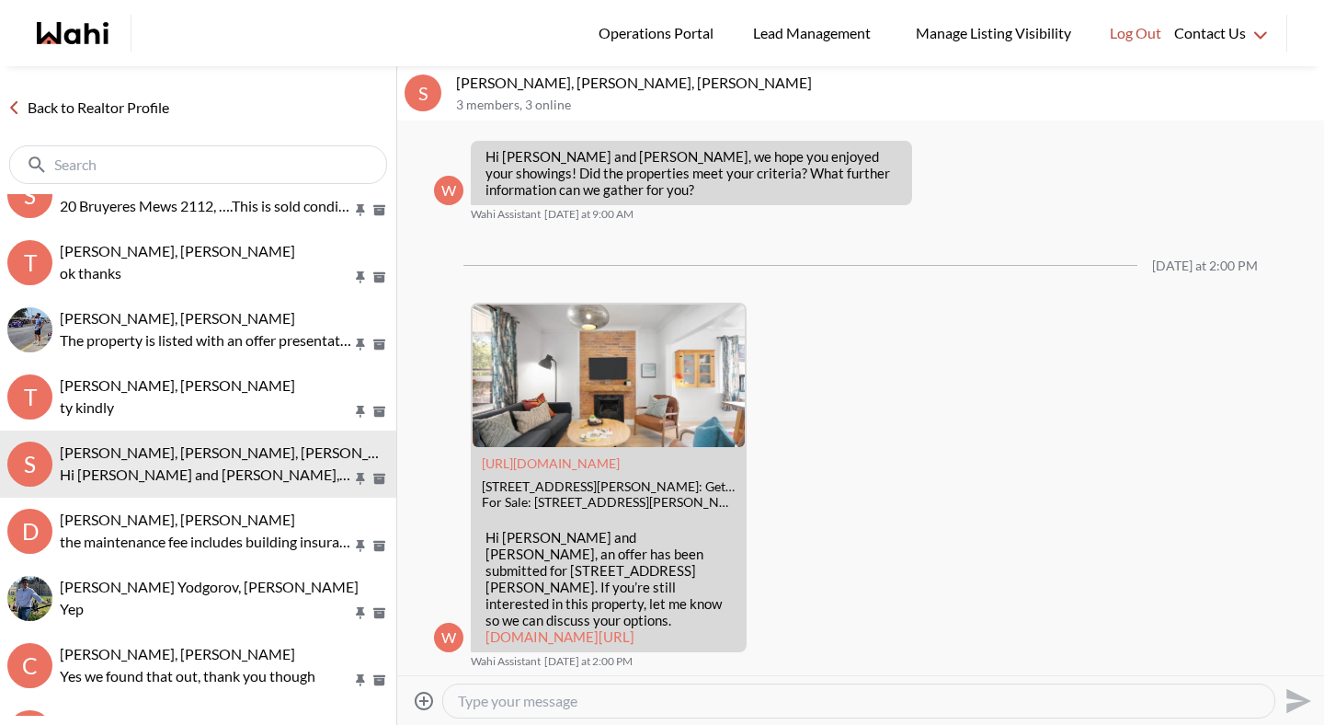
click at [573, 701] on textarea "Type your message" at bounding box center [859, 701] width 802 height 18
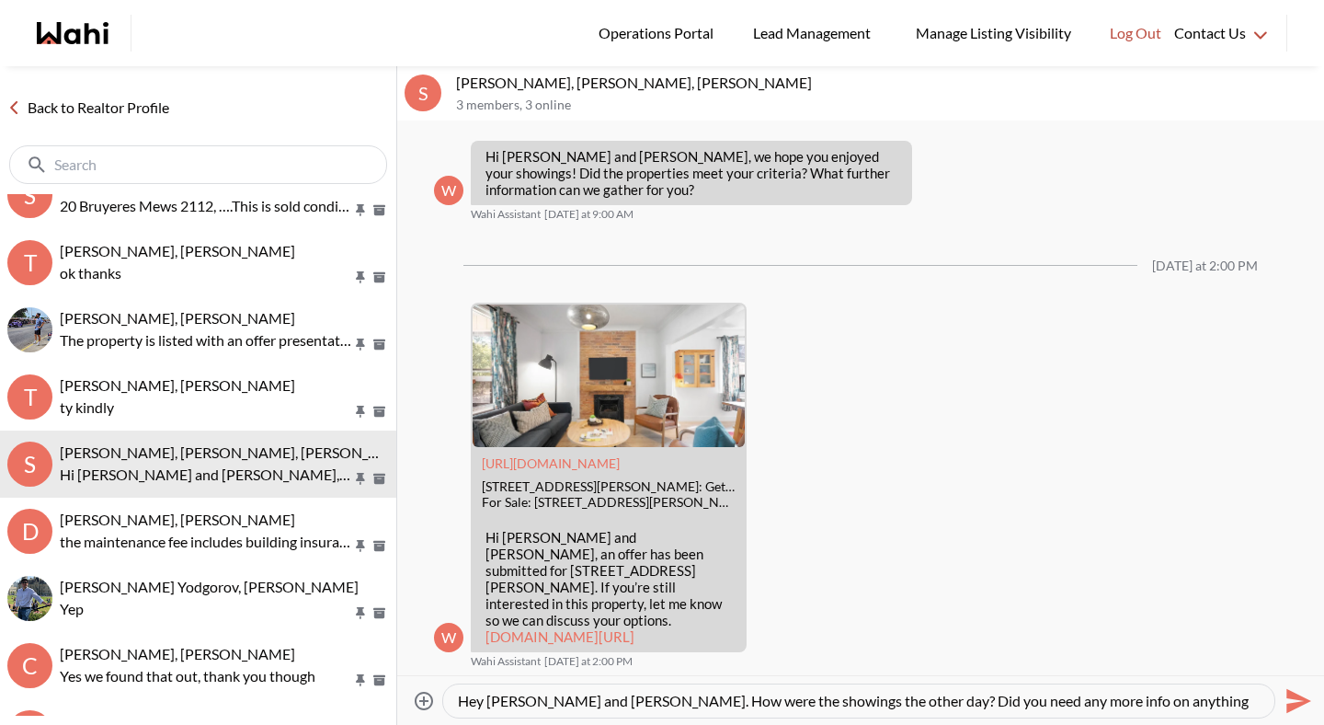
type textarea "Hey [PERSON_NAME] and [PERSON_NAME]. How were the showings the other day? Did y…"
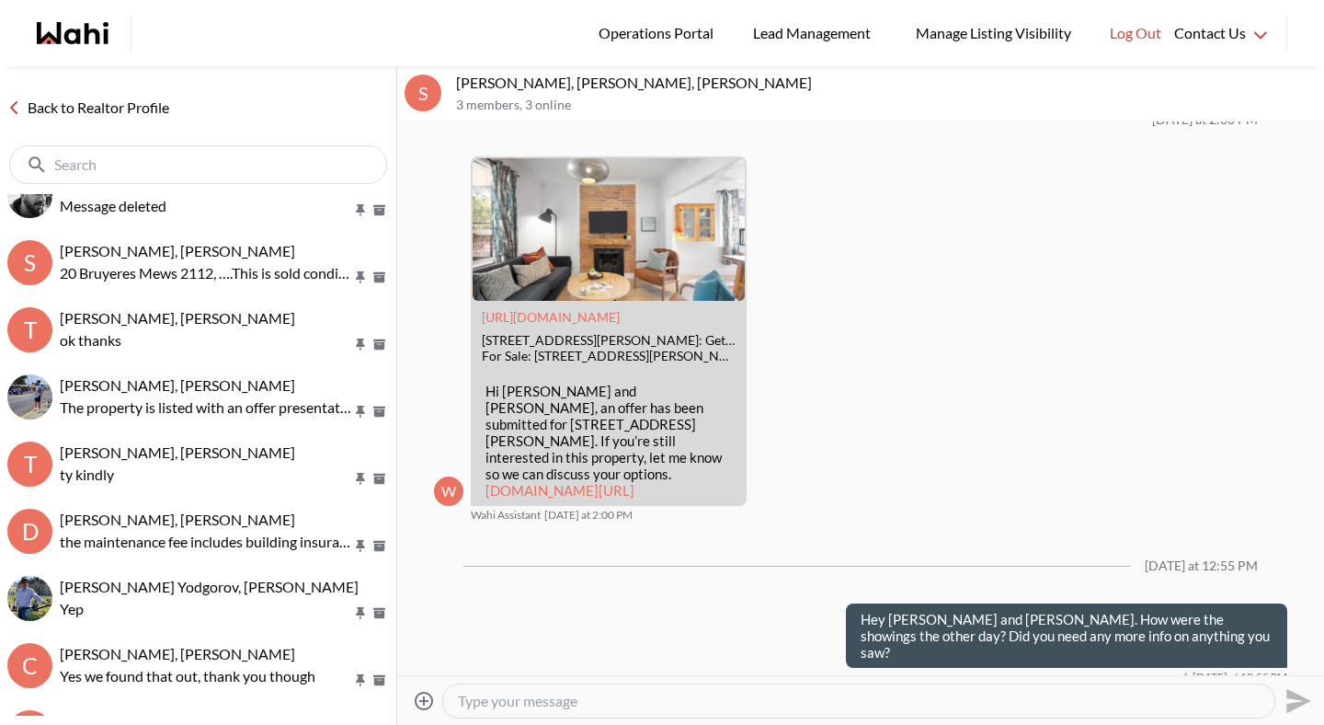
scroll to position [0, 0]
